Goal: Download file/media

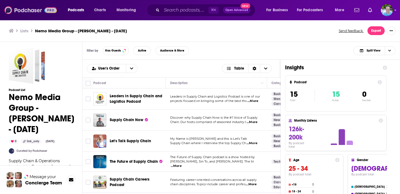
click at [27, 12] on img at bounding box center [30, 10] width 53 height 10
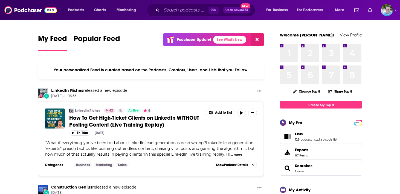
click at [306, 136] on link "Lists" at bounding box center [316, 133] width 42 height 5
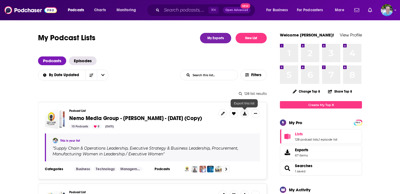
click at [245, 114] on icon at bounding box center [245, 114] width 4 height 4
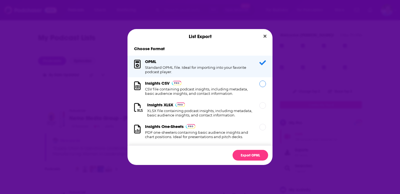
click at [264, 85] on div "Dialog" at bounding box center [263, 84] width 7 height 7
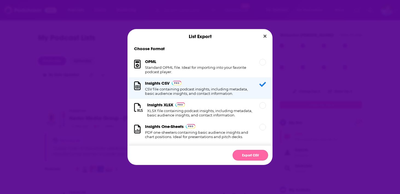
click at [250, 157] on button "Export CSV" at bounding box center [251, 155] width 36 height 11
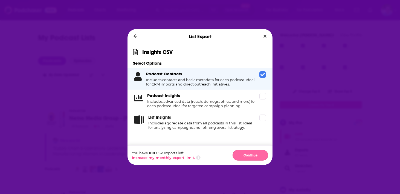
click at [251, 157] on button "Continue" at bounding box center [251, 155] width 36 height 11
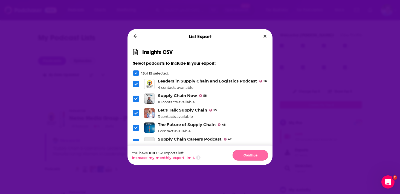
click at [251, 156] on button "Continue" at bounding box center [251, 155] width 36 height 11
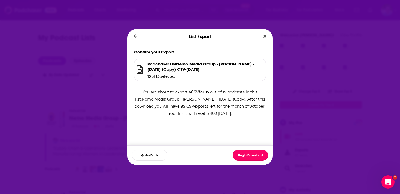
click at [251, 156] on button "Begin Download" at bounding box center [251, 155] width 36 height 11
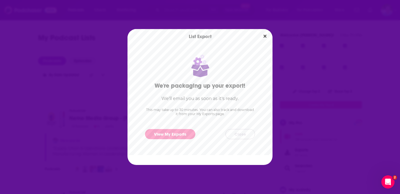
click at [243, 135] on button "Close" at bounding box center [241, 134] width 30 height 10
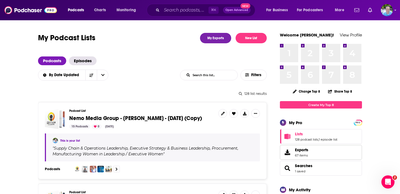
click at [305, 153] on span "Exports 67 items" at bounding box center [301, 152] width 13 height 10
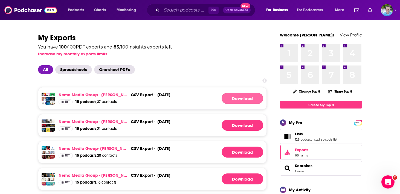
click at [243, 98] on link "Download" at bounding box center [243, 98] width 42 height 11
